Goal: Find specific page/section: Find specific page/section

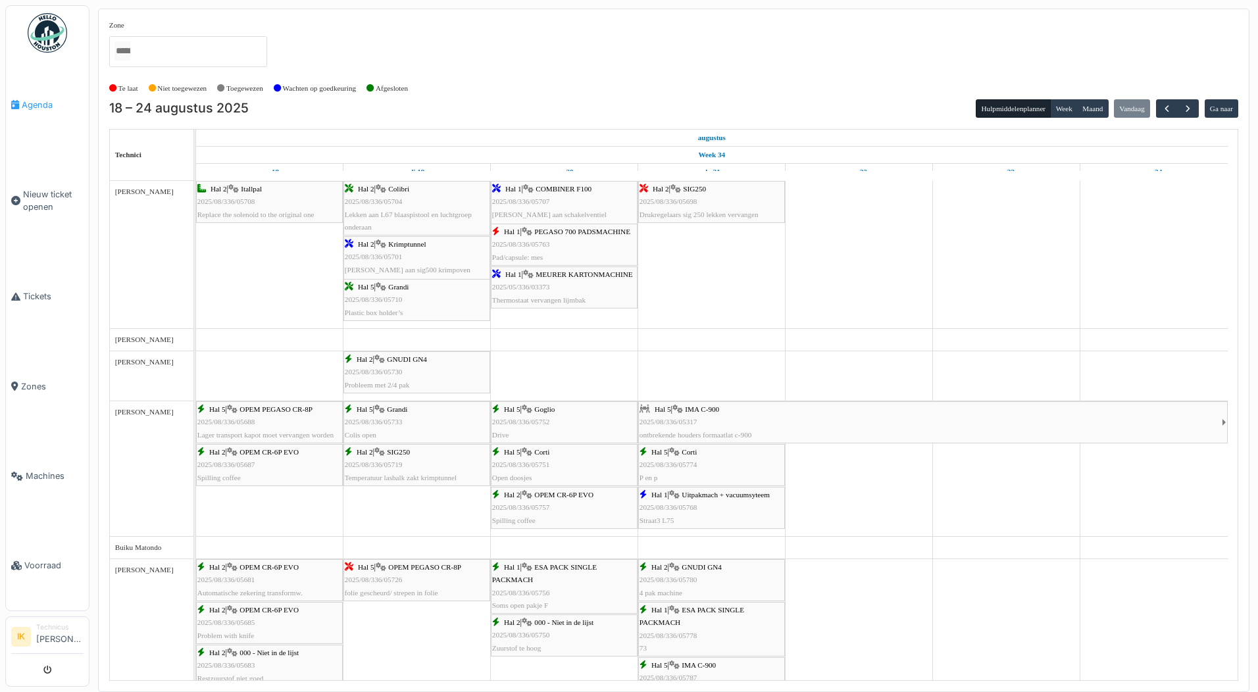
click at [35, 105] on span "Agenda" at bounding box center [53, 105] width 62 height 12
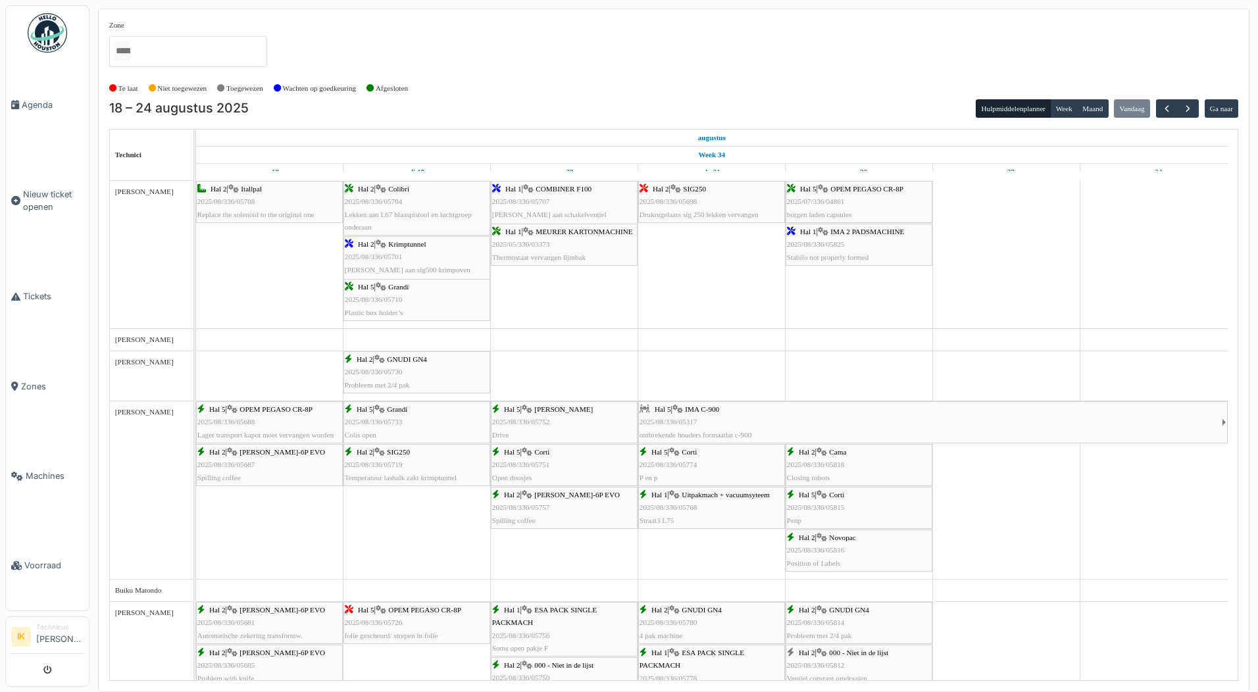
click at [831, 201] on span "2025/07/336/04861" at bounding box center [816, 201] width 58 height 8
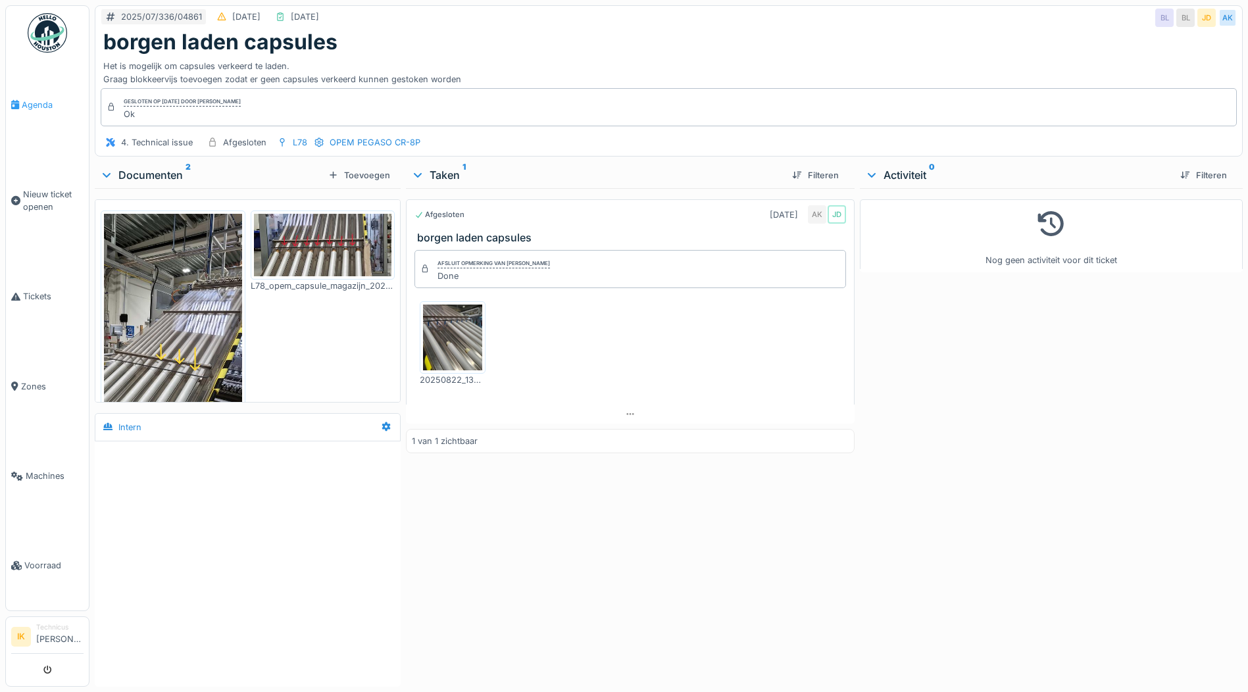
click at [36, 105] on span "Agenda" at bounding box center [53, 105] width 62 height 12
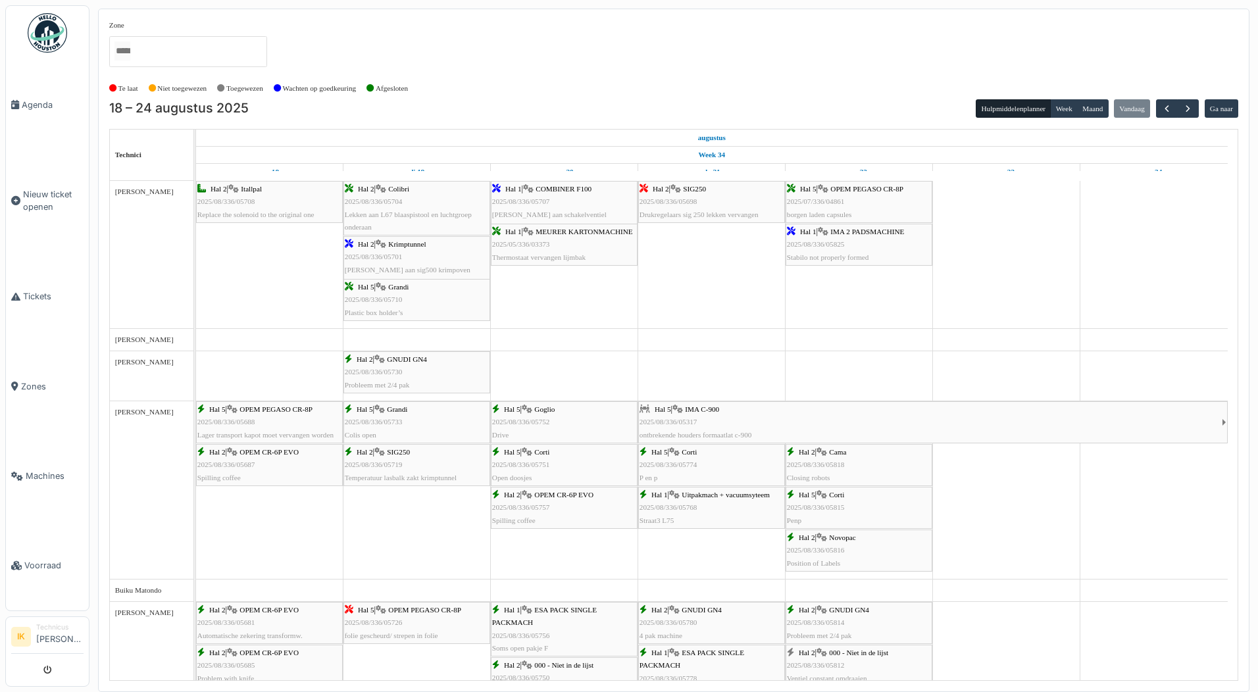
click at [833, 245] on span "2025/08/336/05825" at bounding box center [816, 244] width 58 height 8
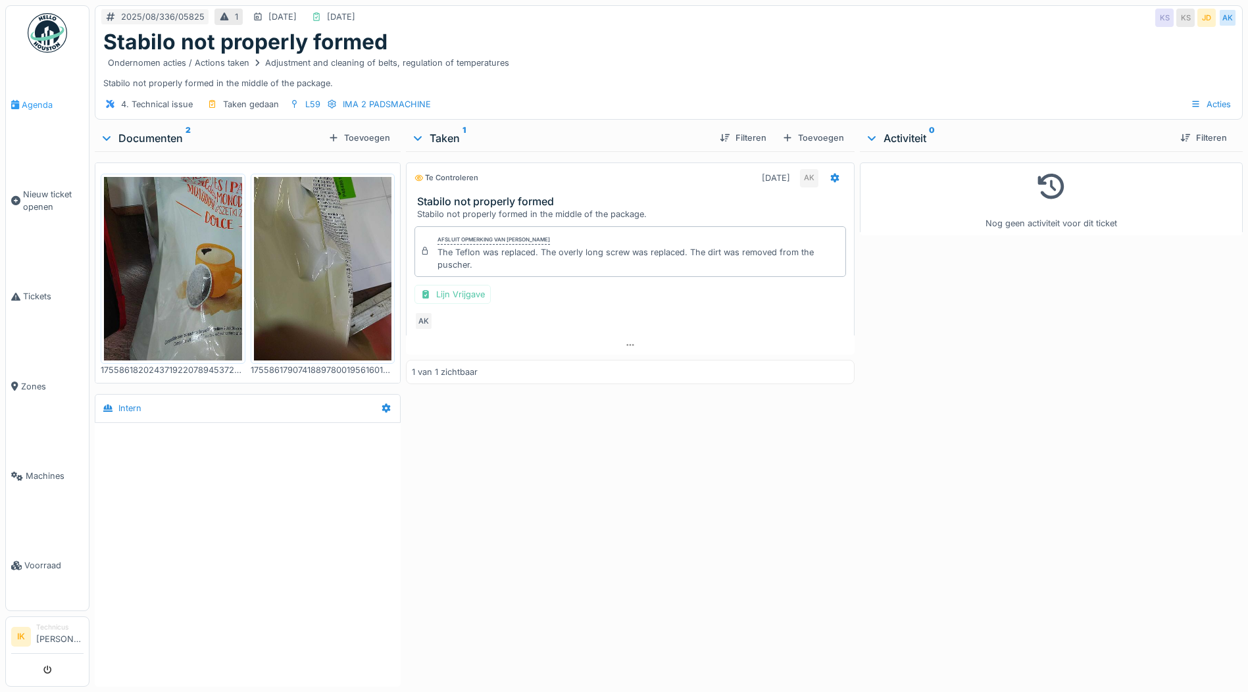
click at [43, 103] on span "Agenda" at bounding box center [53, 105] width 62 height 12
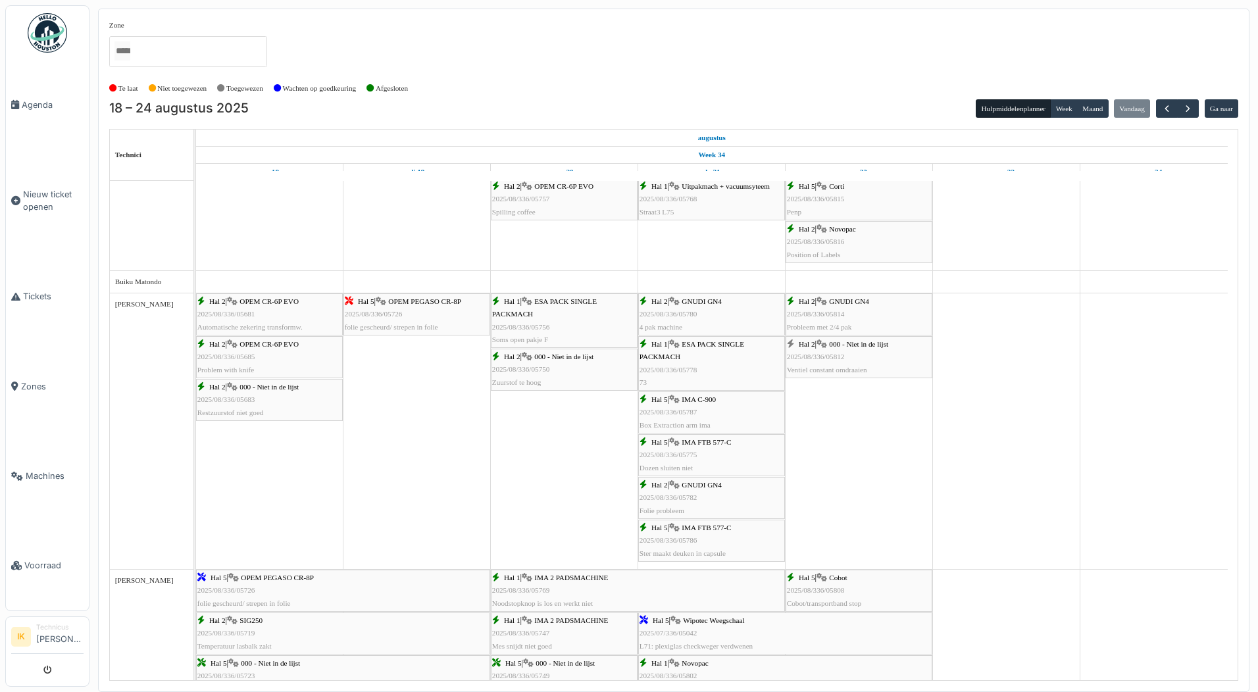
scroll to position [329, 0]
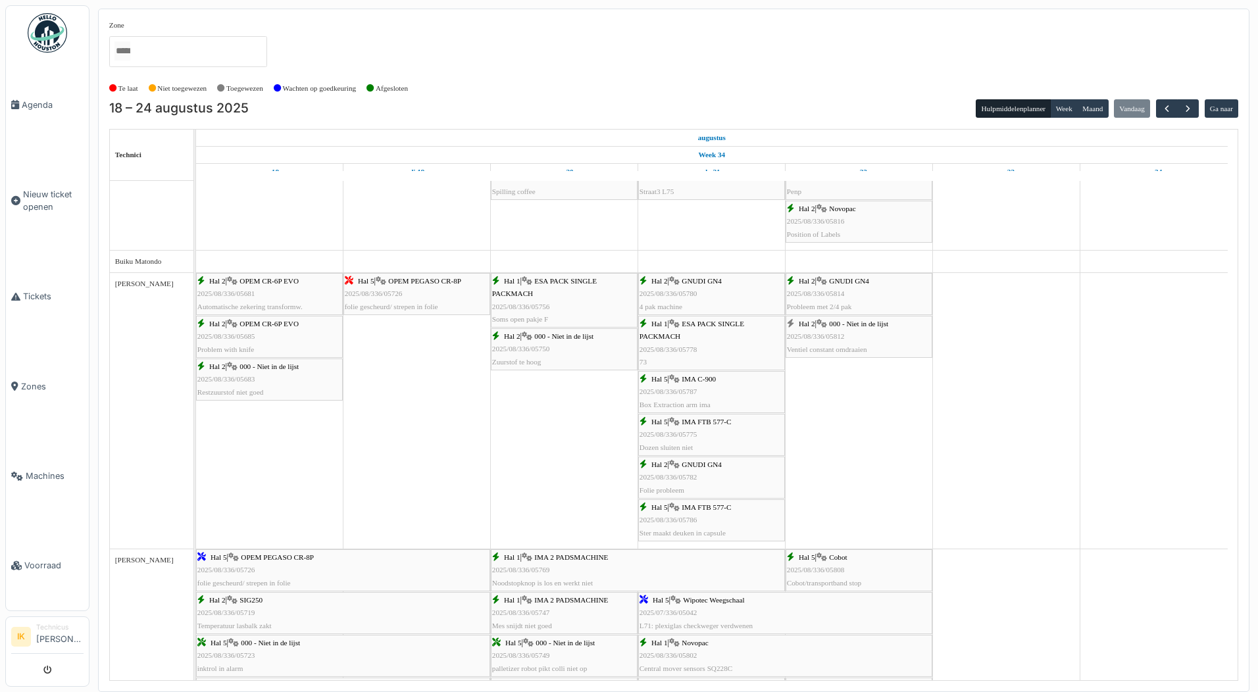
click at [848, 326] on span "000 - Niet in de lijst" at bounding box center [858, 324] width 59 height 8
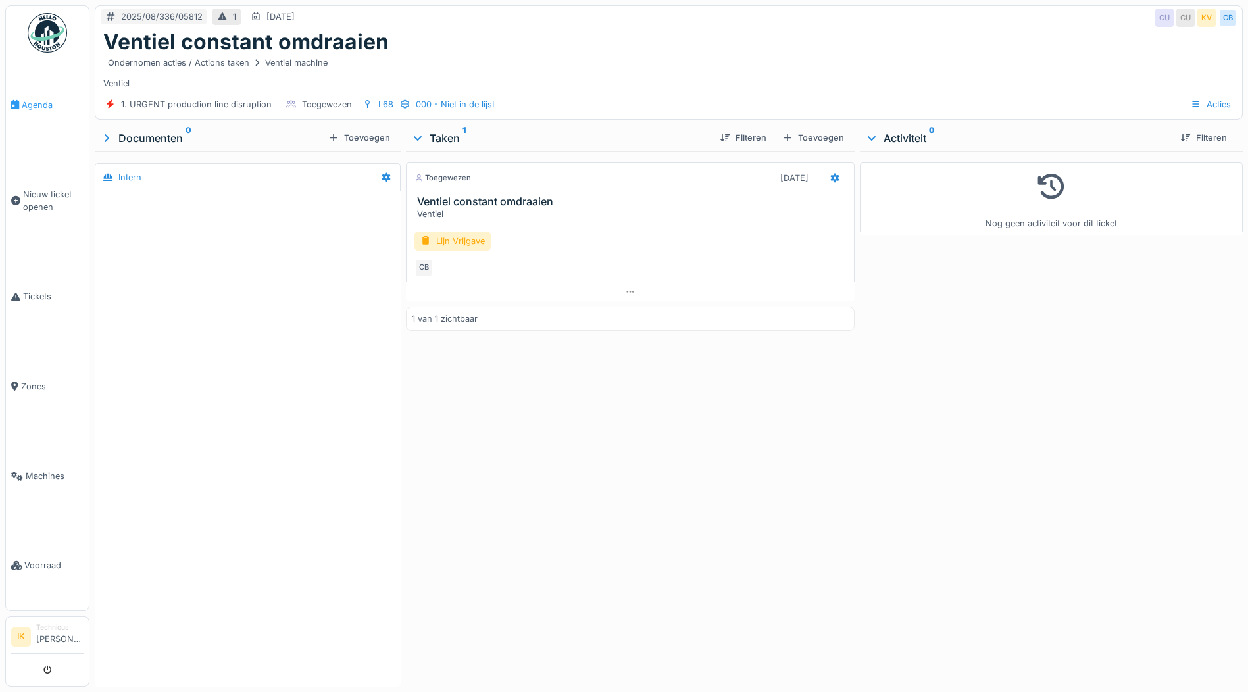
click at [33, 104] on span "Agenda" at bounding box center [53, 105] width 62 height 12
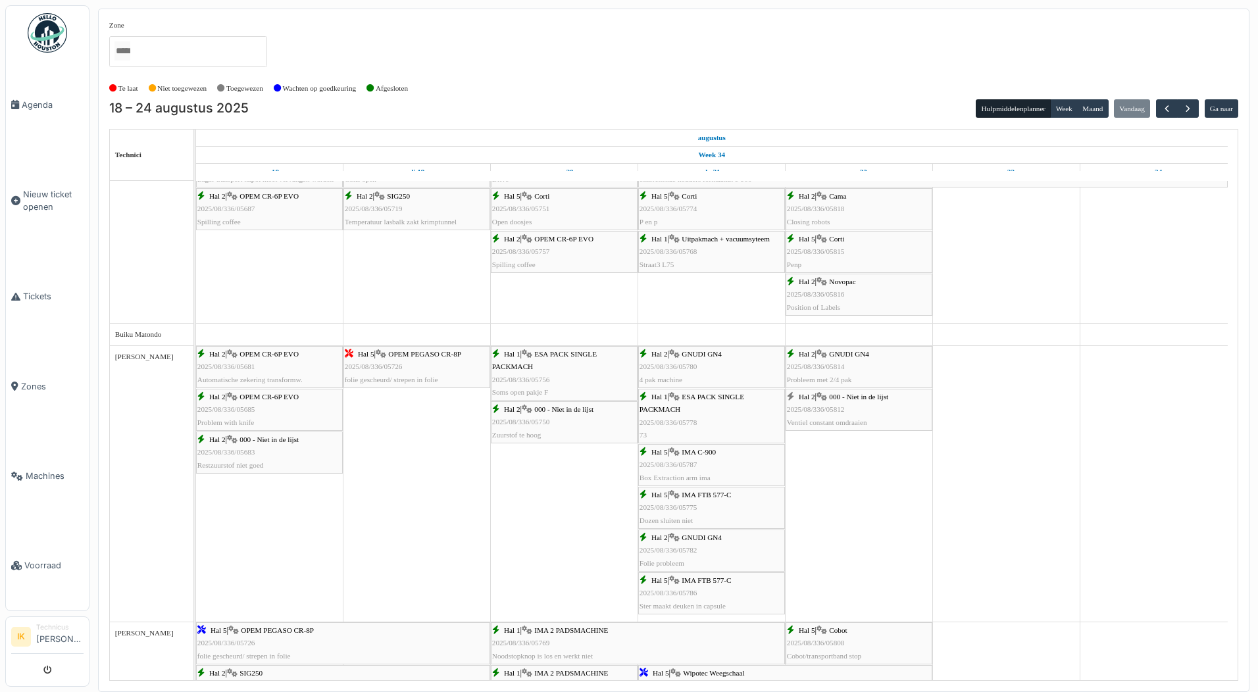
scroll to position [263, 0]
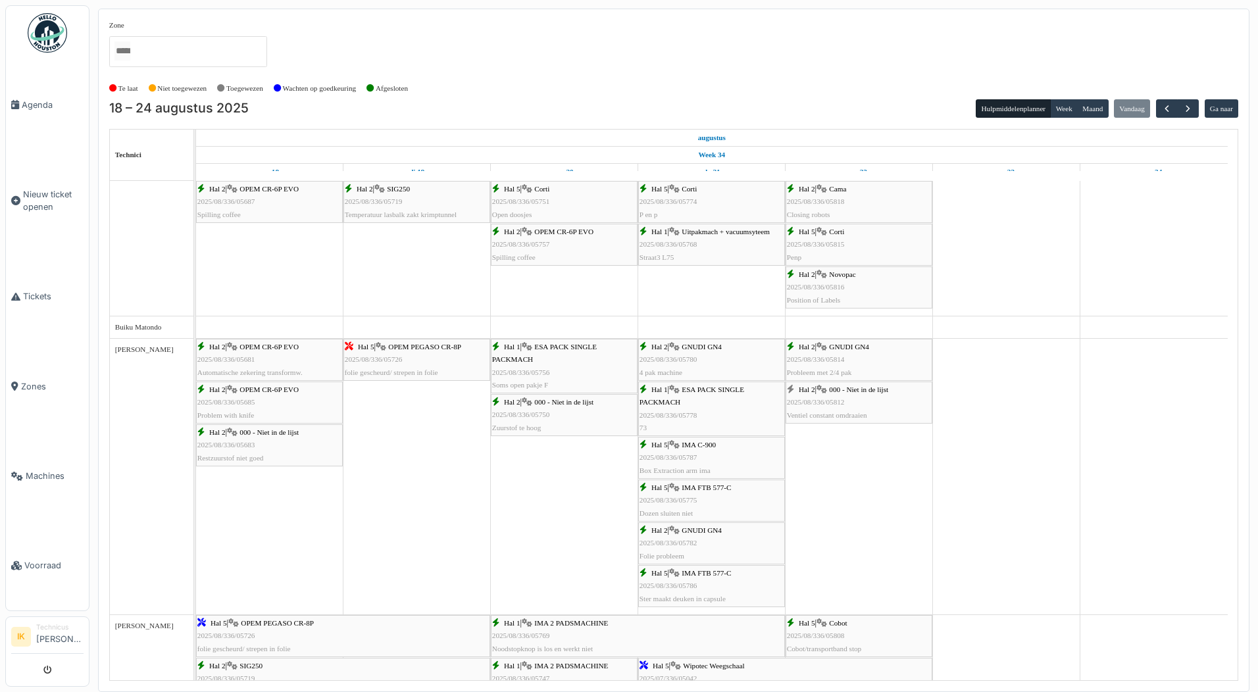
click at [846, 357] on div "Hal 2 | GNUDI GN4 2025/08/336/05814 Probleem met 2/4 pak" at bounding box center [859, 360] width 144 height 38
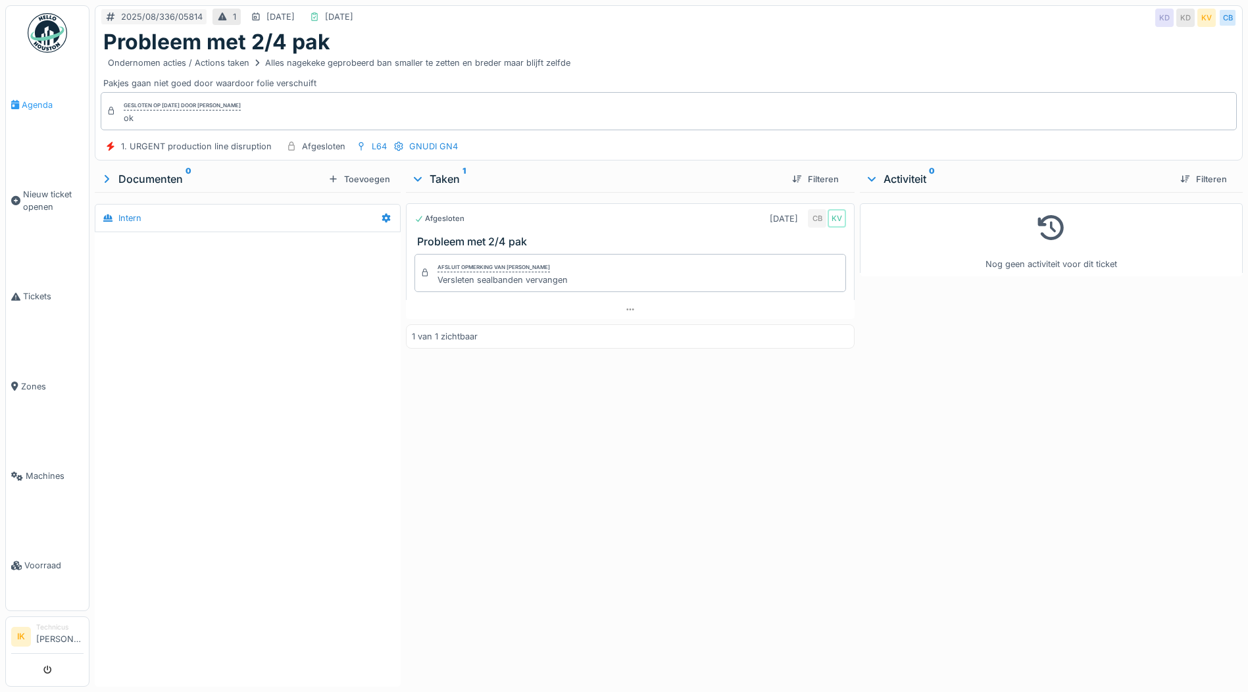
click at [26, 103] on span "Agenda" at bounding box center [53, 105] width 62 height 12
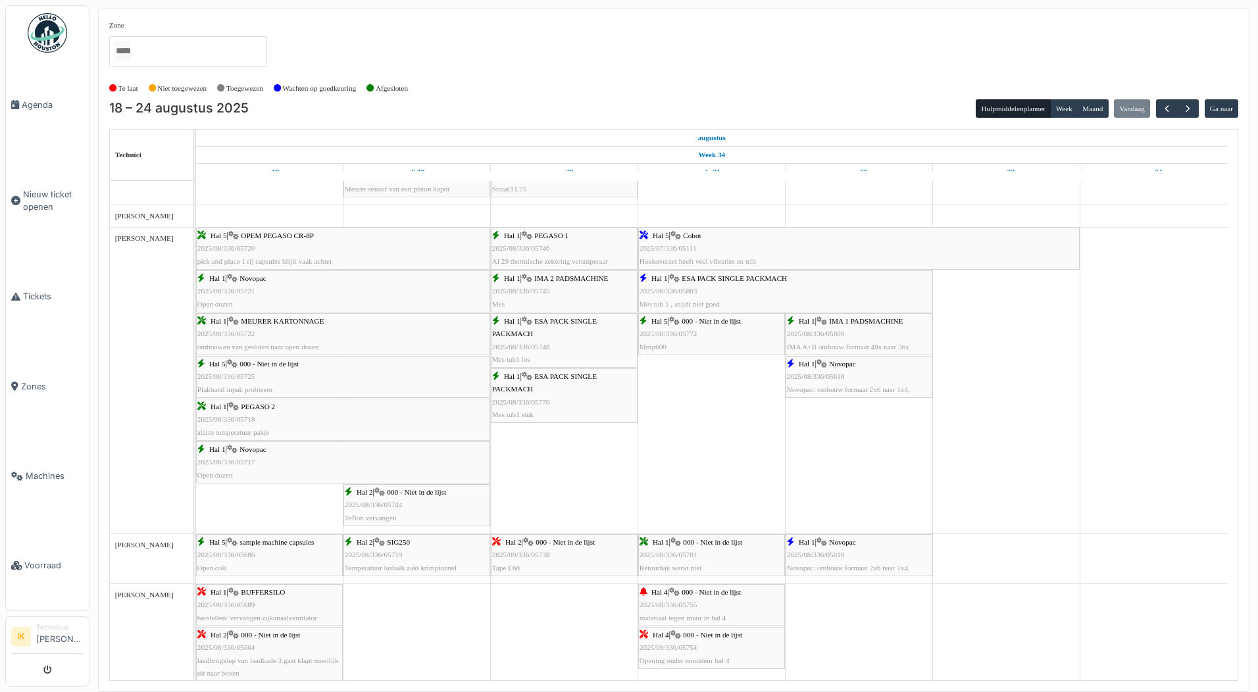
scroll to position [1118, 0]
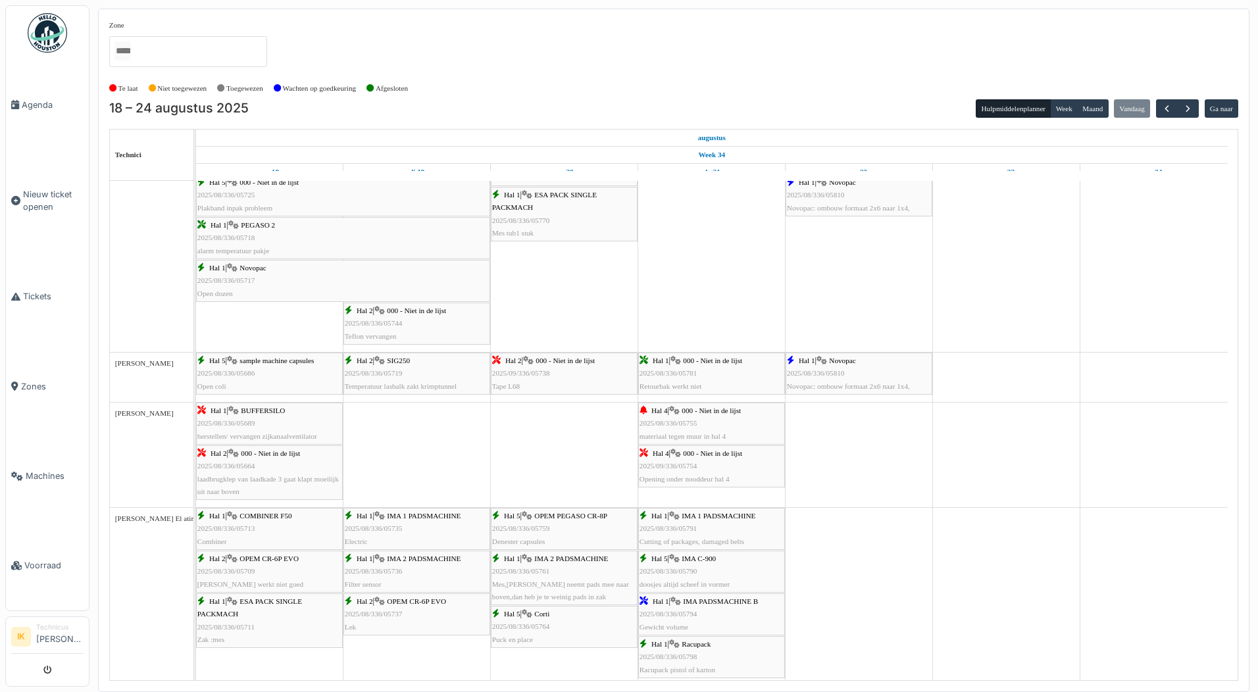
click at [869, 368] on div "Hal 1 | Novopac 2025/08/336/05810 Novopac: ombouw formaat 2x6 naar 1x4," at bounding box center [859, 374] width 144 height 38
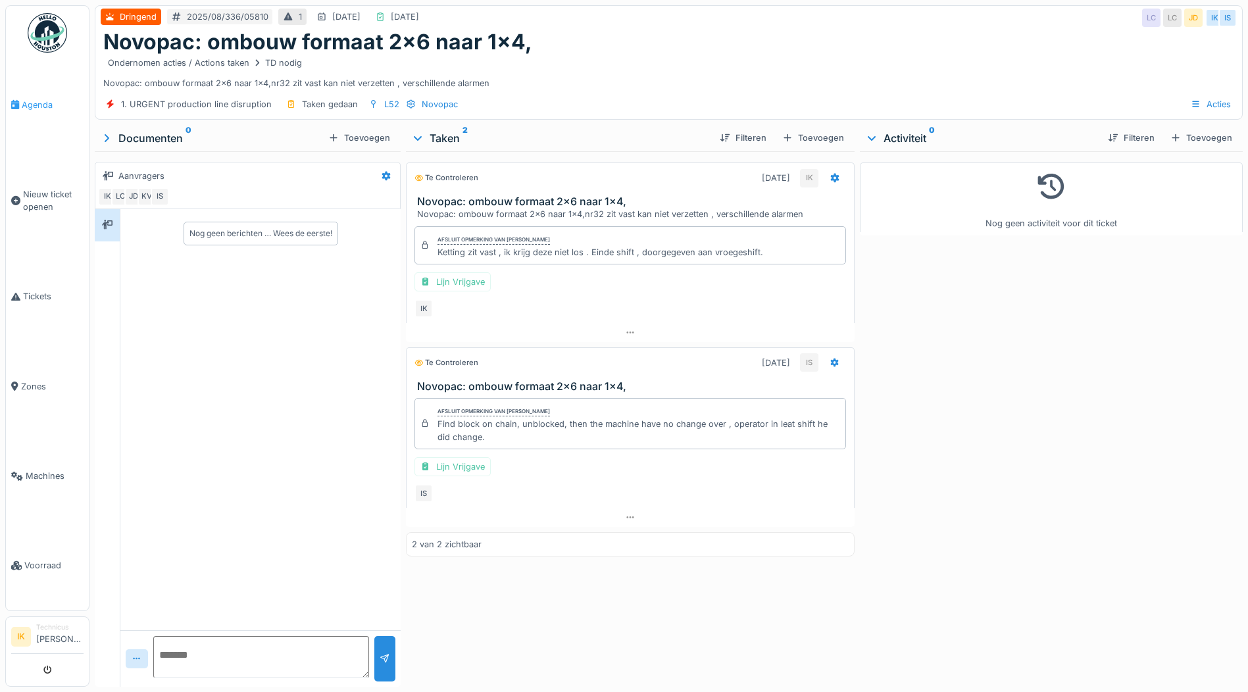
click at [45, 103] on span "Agenda" at bounding box center [53, 105] width 62 height 12
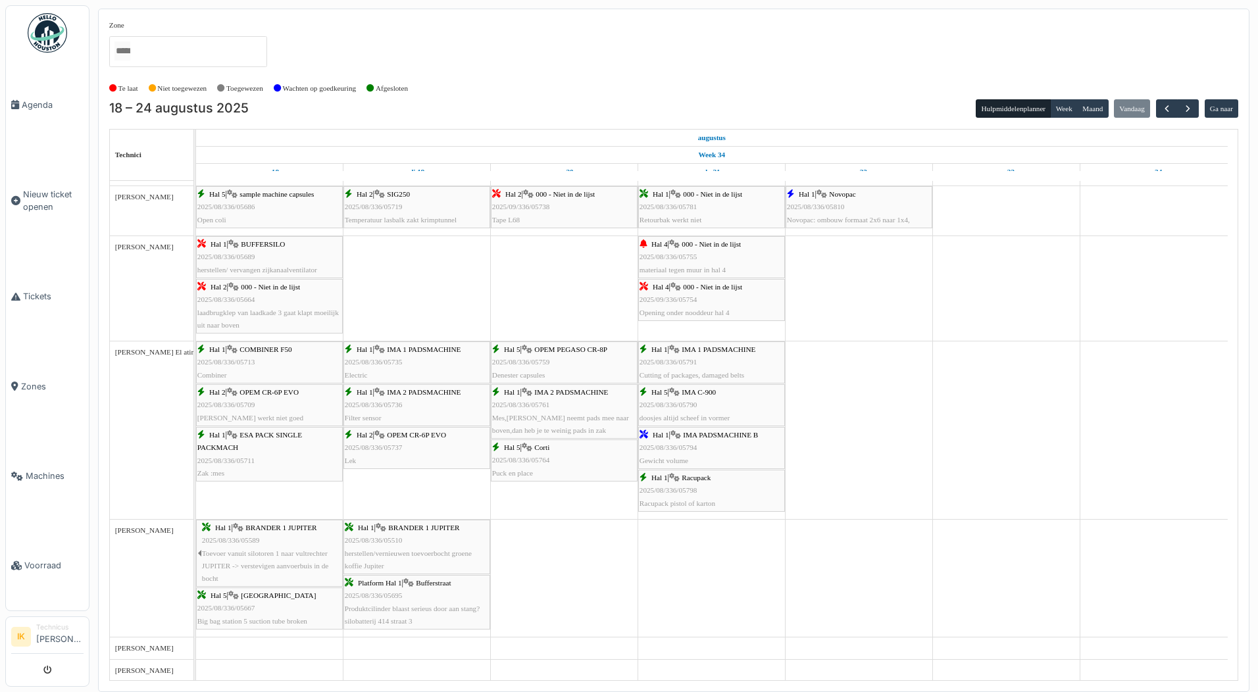
scroll to position [1316, 0]
